Goal: Task Accomplishment & Management: Manage account settings

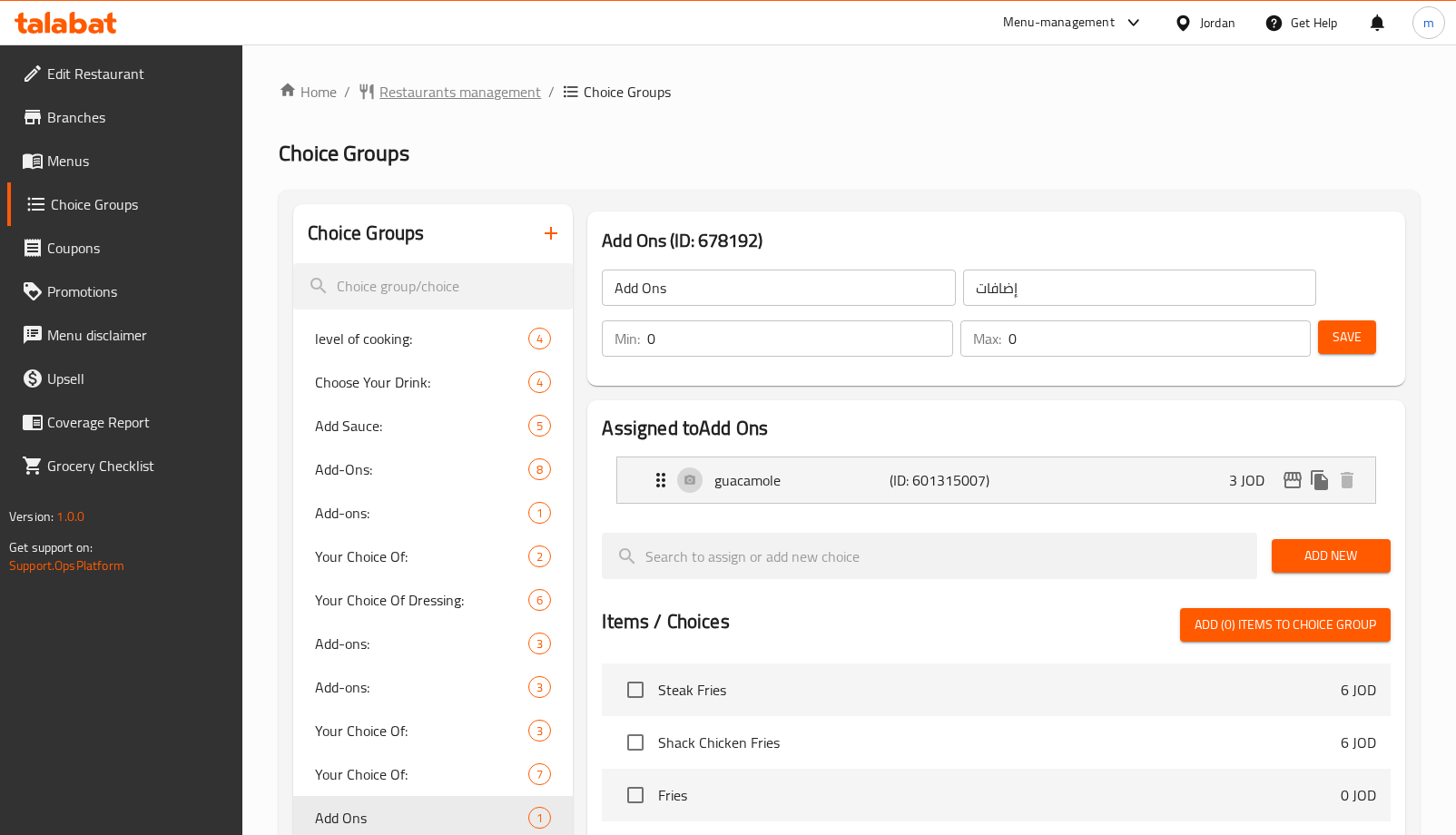
click at [488, 87] on span "Restaurants management" at bounding box center [460, 92] width 161 height 22
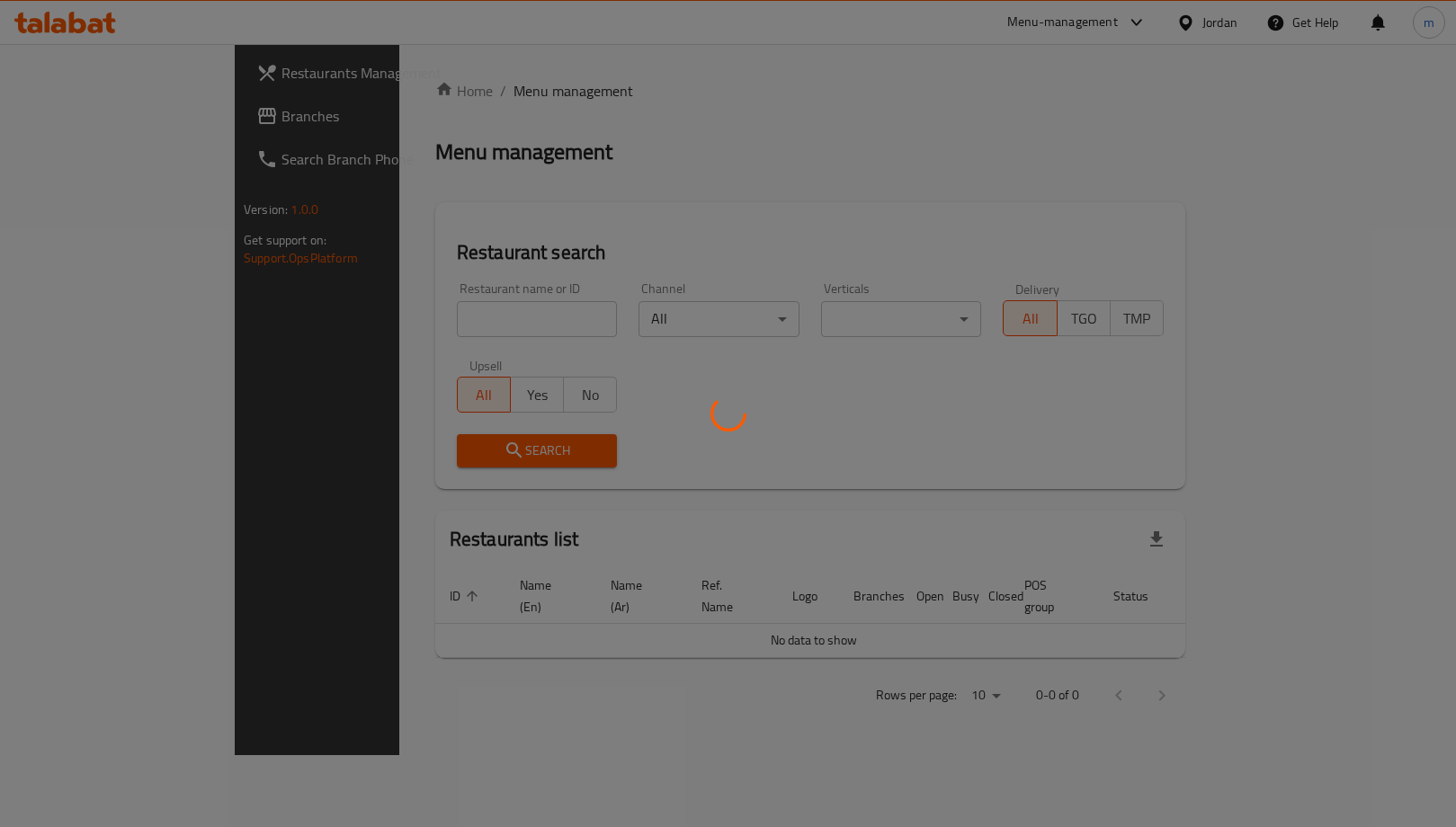
click at [92, 110] on div at bounding box center [728, 413] width 1456 height 827
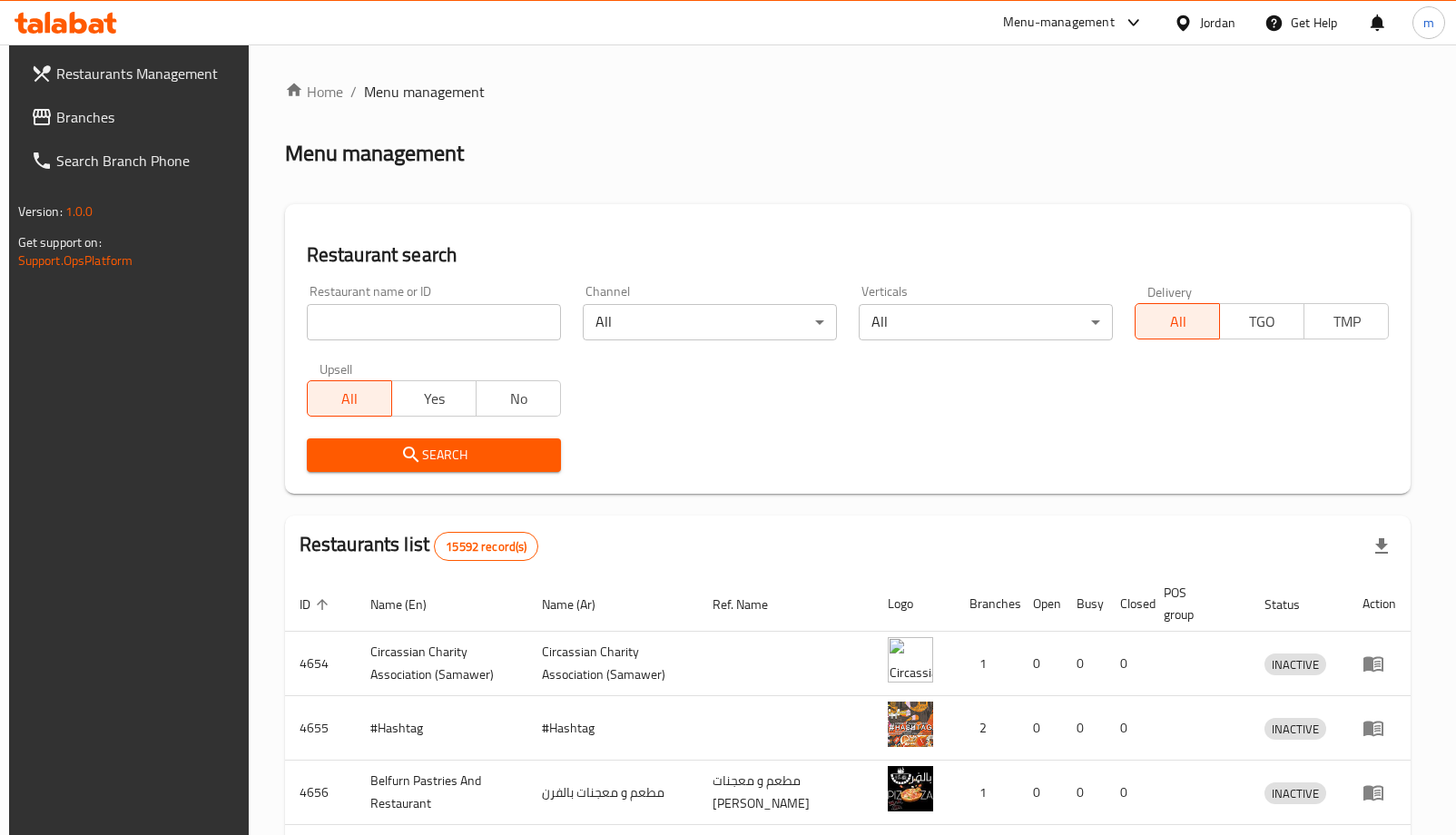
click at [89, 114] on span "Branches" at bounding box center [147, 117] width 182 height 22
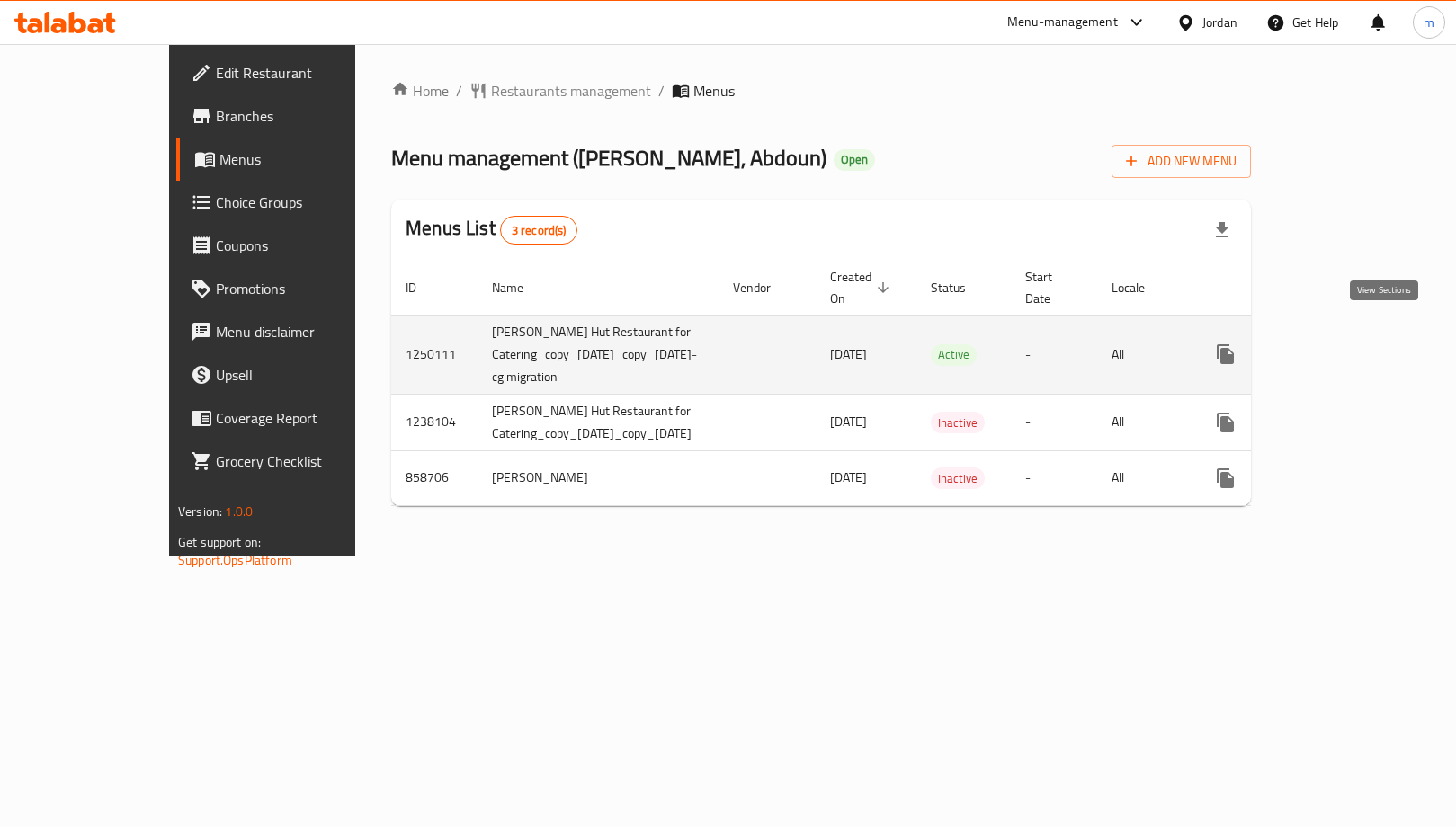
click at [1366, 343] on icon "enhanced table" at bounding box center [1355, 354] width 22 height 22
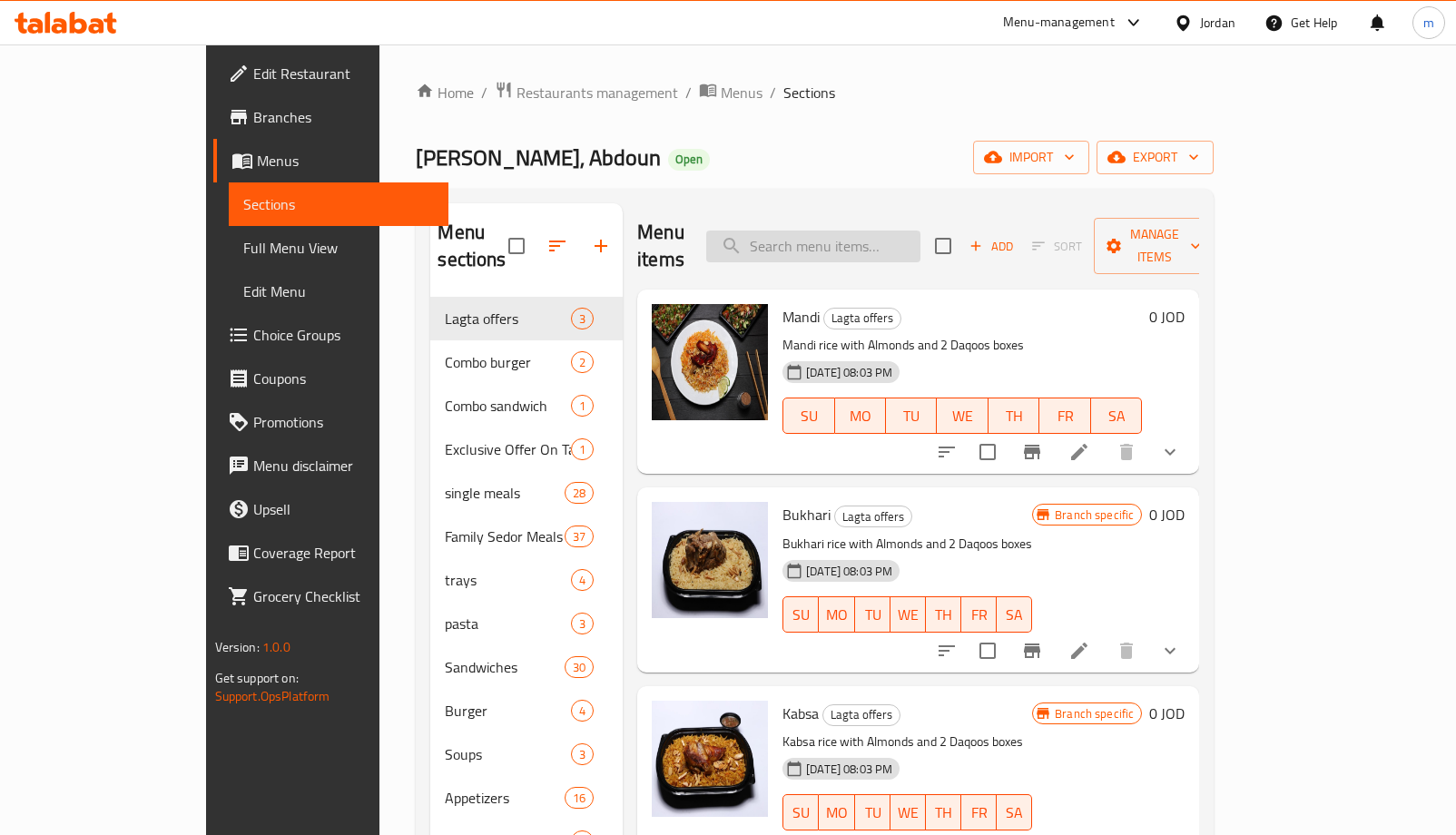
click at [921, 232] on input "search" at bounding box center [813, 247] width 215 height 32
paste input "يخني بازلاء مع جزر وبطاطا"
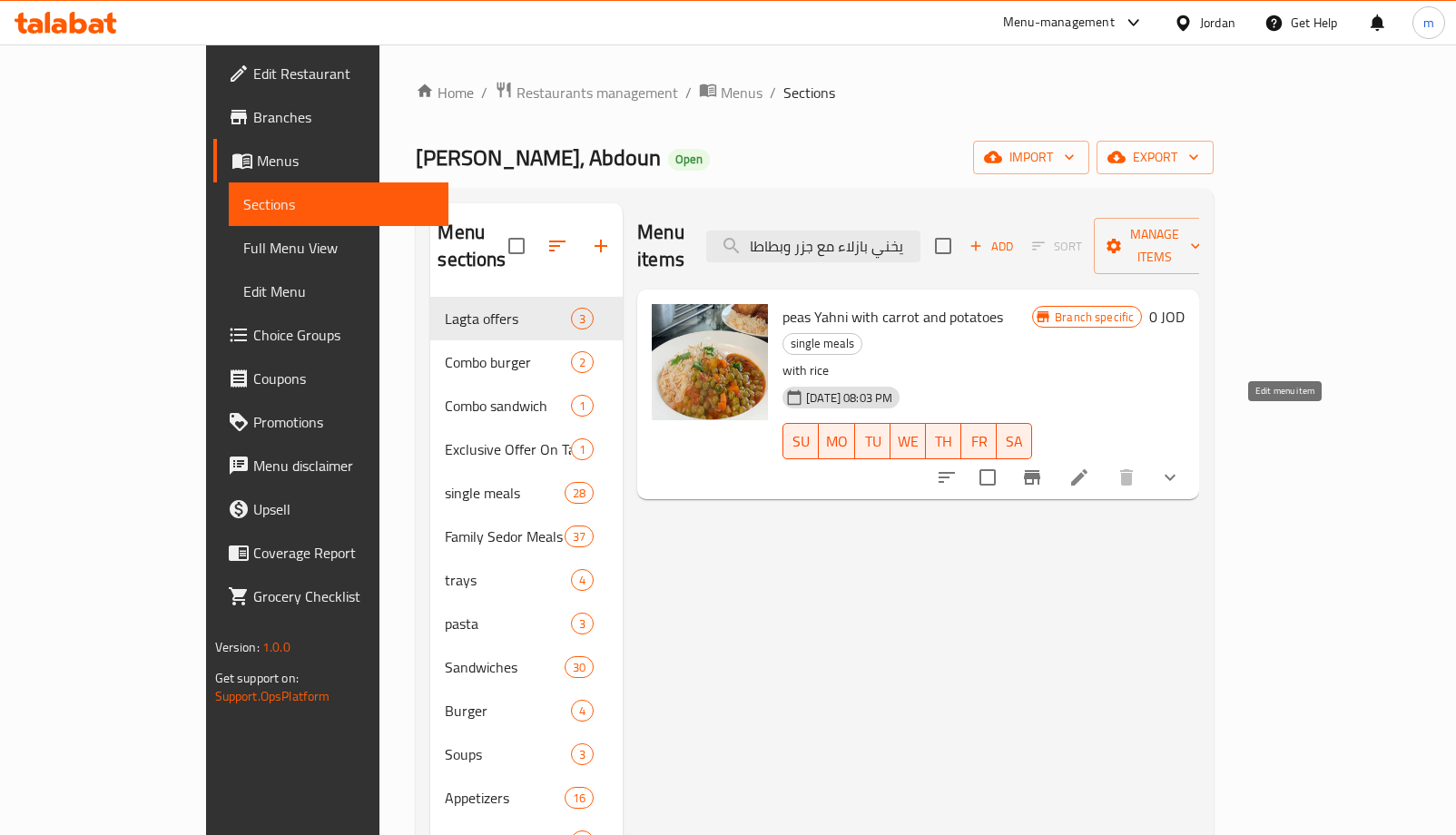
type input "يخني بازلاء مع جزر وبطاطا"
click at [1090, 467] on icon at bounding box center [1079, 478] width 22 height 22
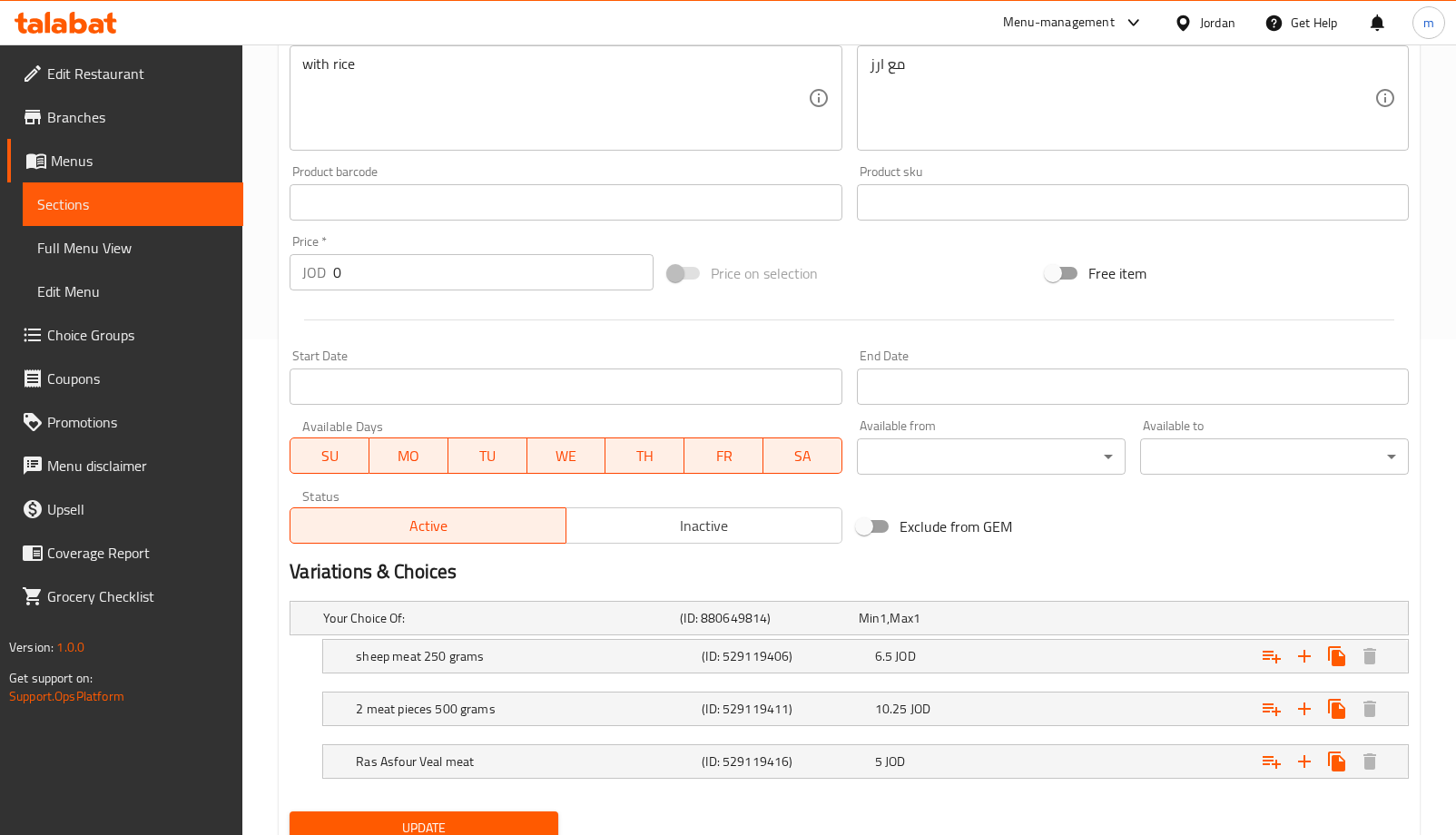
scroll to position [567, 0]
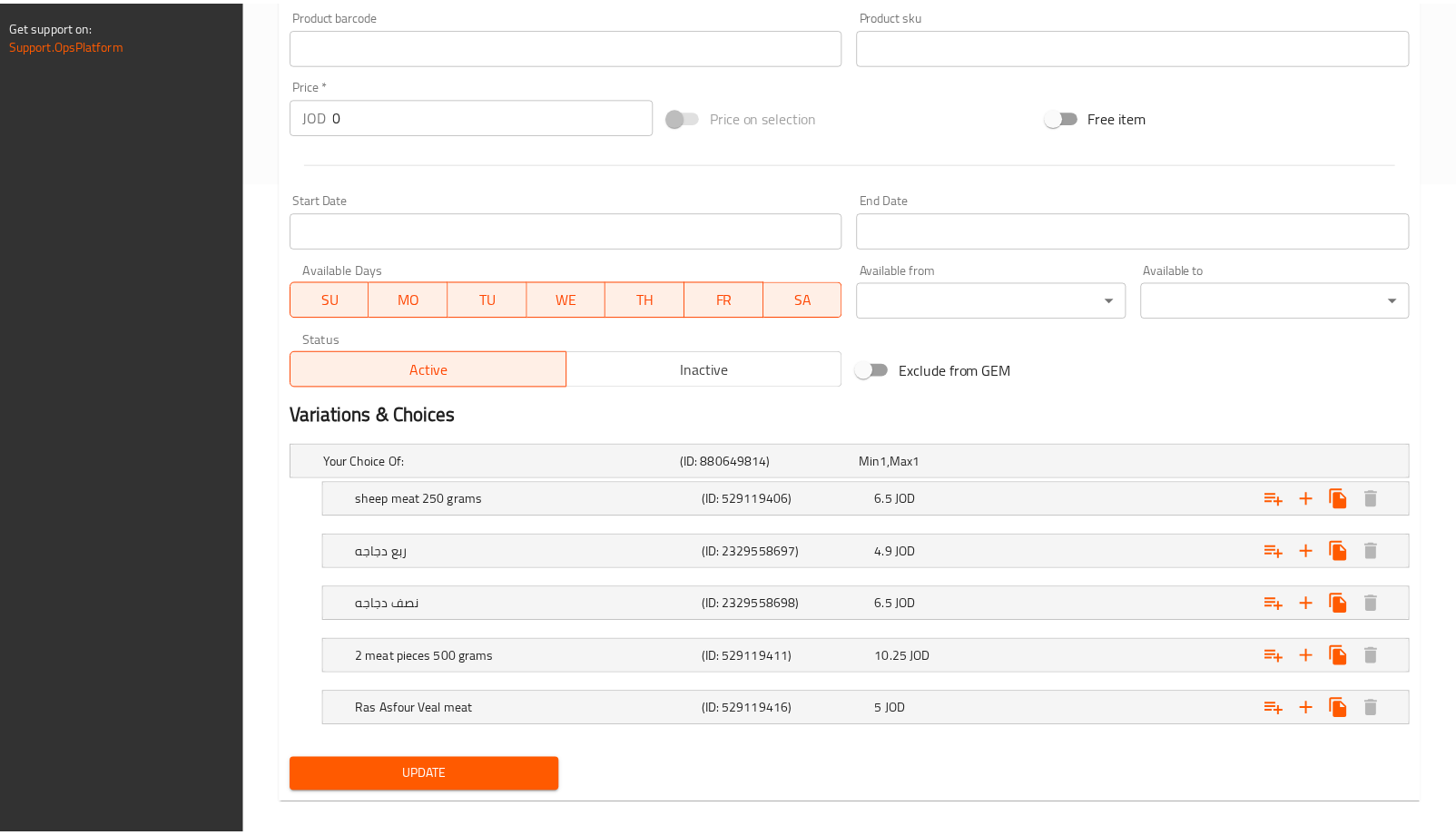
scroll to position [673, 0]
